Goal: Task Accomplishment & Management: Use online tool/utility

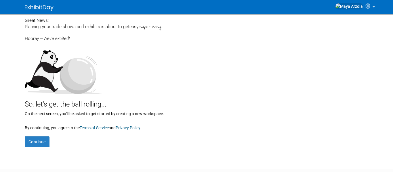
scroll to position [29, 0]
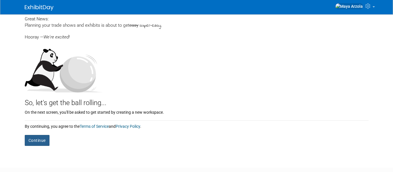
click at [25, 137] on button "Continue" at bounding box center [37, 140] width 25 height 11
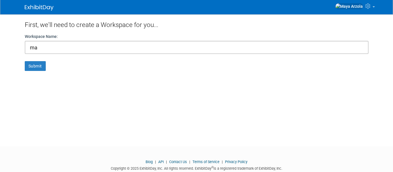
type input "m"
type input "layla"
click at [25, 61] on button "Submit" at bounding box center [35, 66] width 21 height 10
